Goal: Find specific page/section: Find specific page/section

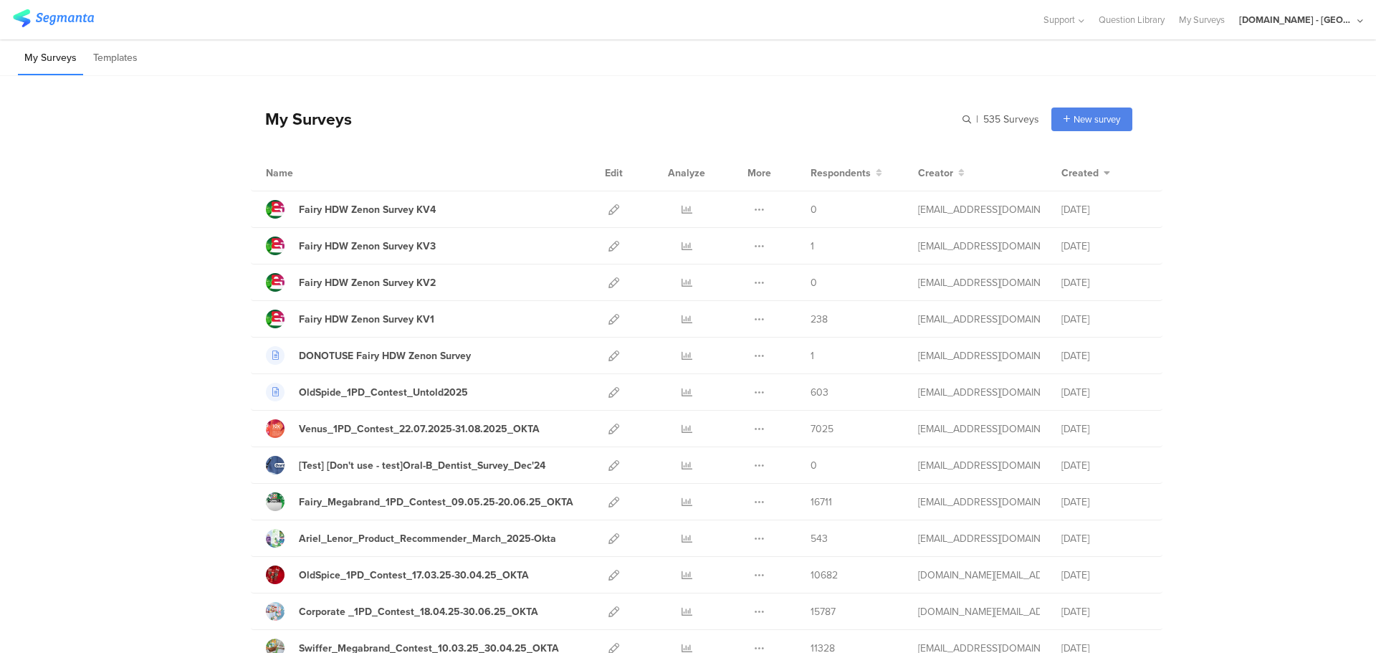
click at [1308, 21] on div "Youtil.ro - Romania" at bounding box center [1296, 20] width 115 height 14
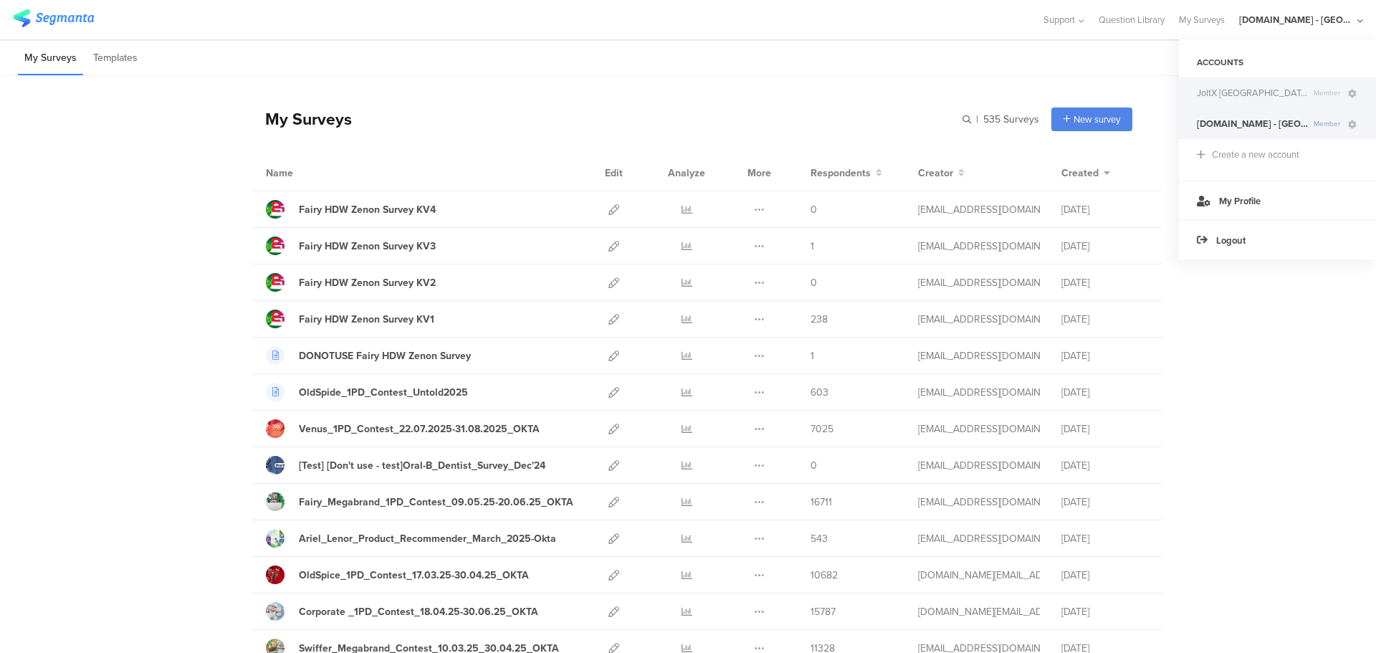
click at [1235, 94] on span "JoltX Greece" at bounding box center [1252, 93] width 111 height 14
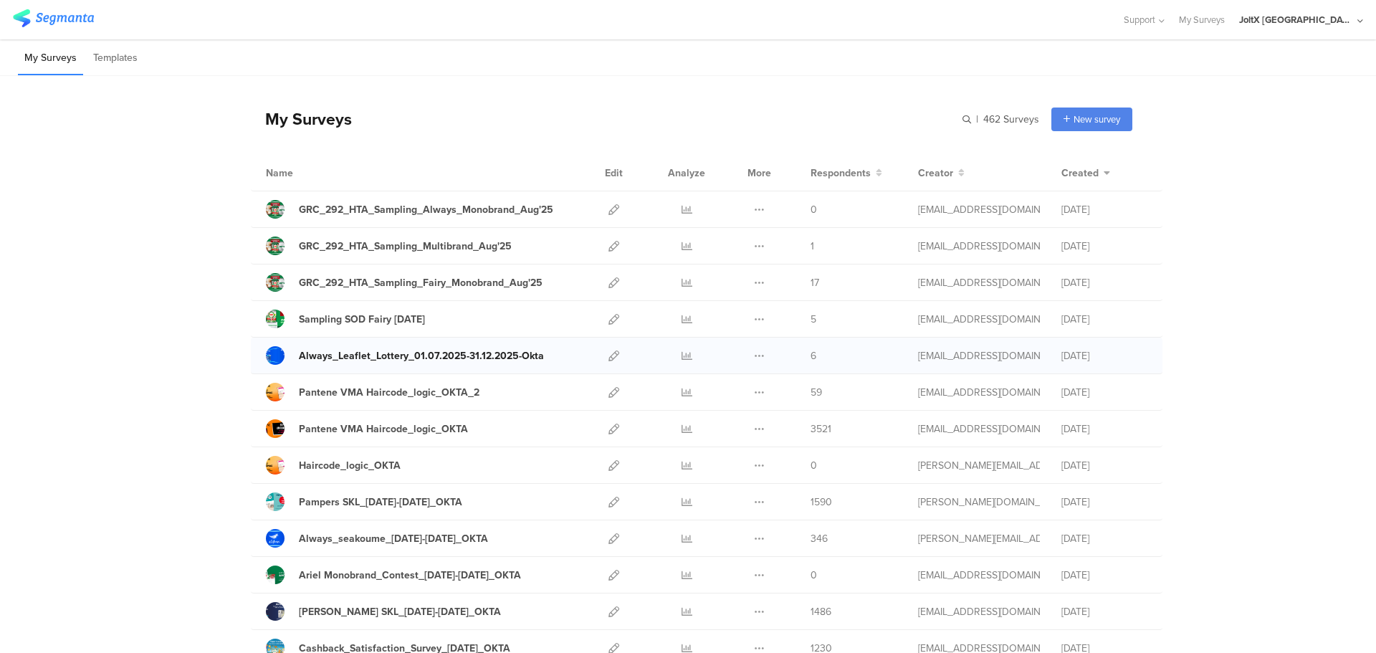
click at [495, 355] on div "Always_Leaflet_Lottery_01.07.2025-31.12.2025-Okta" at bounding box center [421, 355] width 245 height 15
click at [332, 321] on div "Sampling SOD Fairy Aug'25" at bounding box center [362, 319] width 126 height 15
click at [608, 284] on icon at bounding box center [613, 282] width 11 height 11
click at [482, 278] on div "GRC_292_HTA_Sampling_Fairy_Monobrand_Aug'25" at bounding box center [421, 282] width 244 height 15
